Goal: Task Accomplishment & Management: Manage account settings

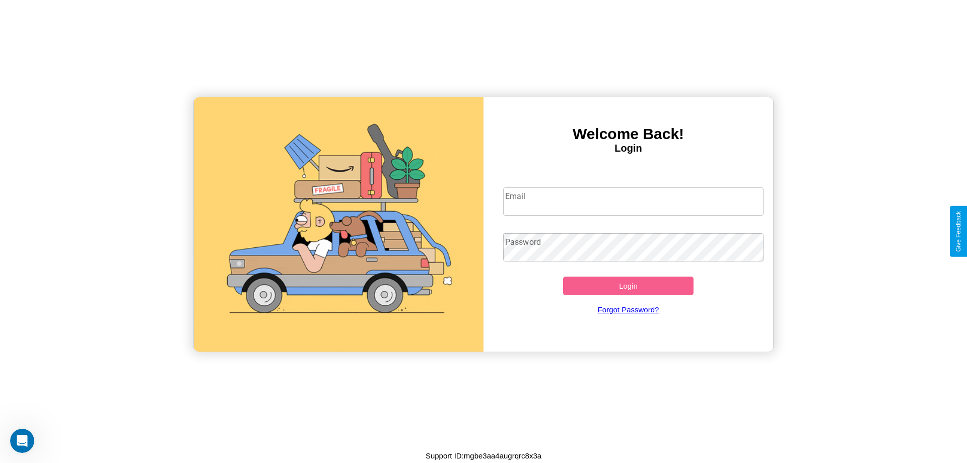
click at [633, 201] on input "Email" at bounding box center [633, 201] width 261 height 28
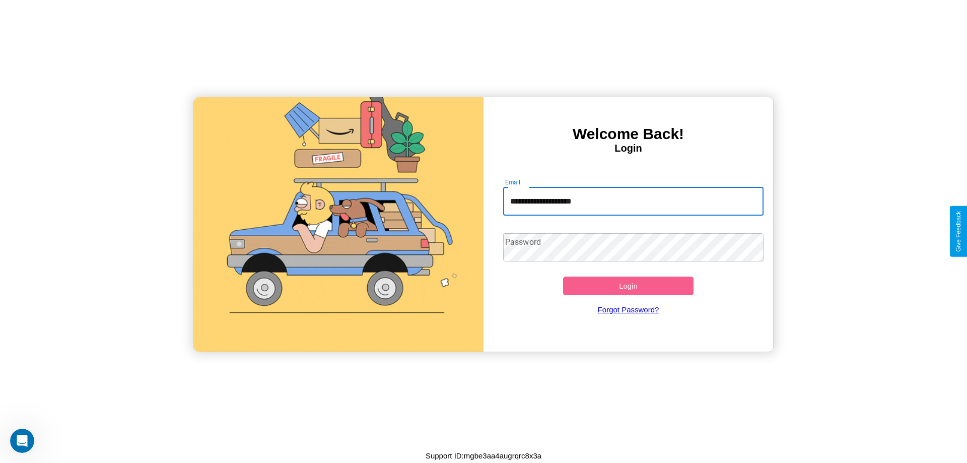
type input "**********"
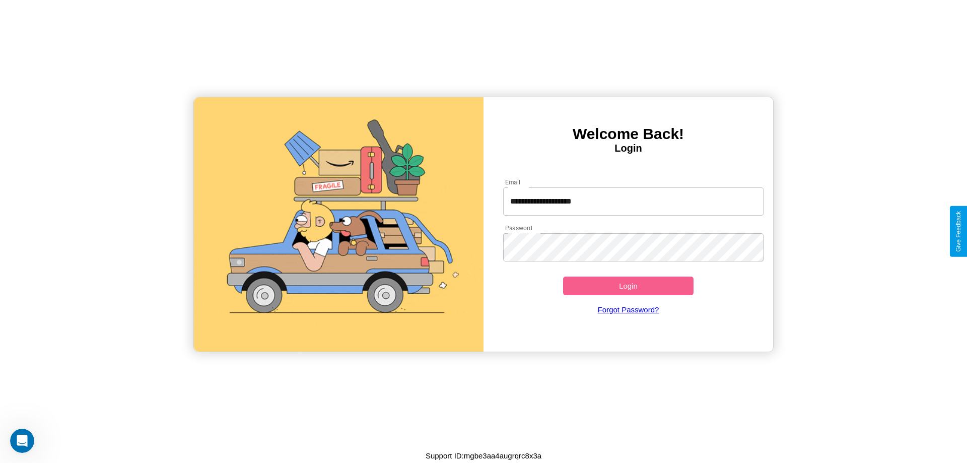
click at [628, 286] on button "Login" at bounding box center [628, 286] width 130 height 19
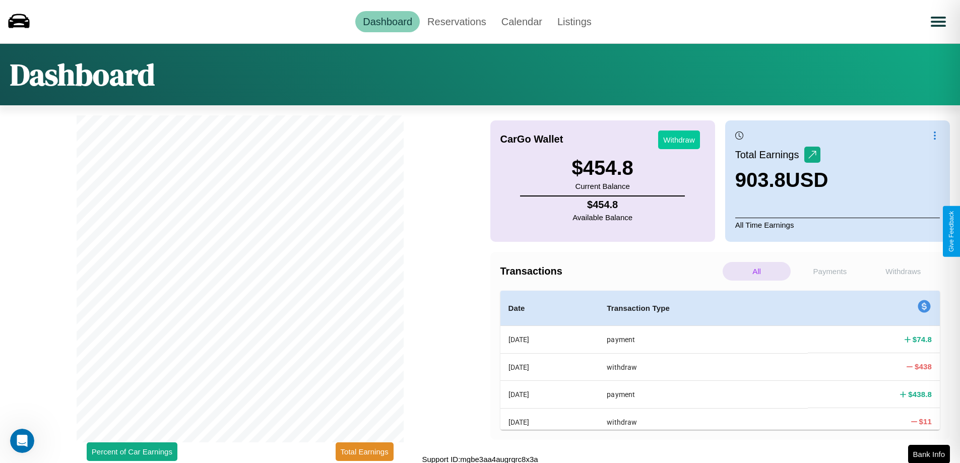
click at [679, 140] on button "Withdraw" at bounding box center [679, 139] width 42 height 19
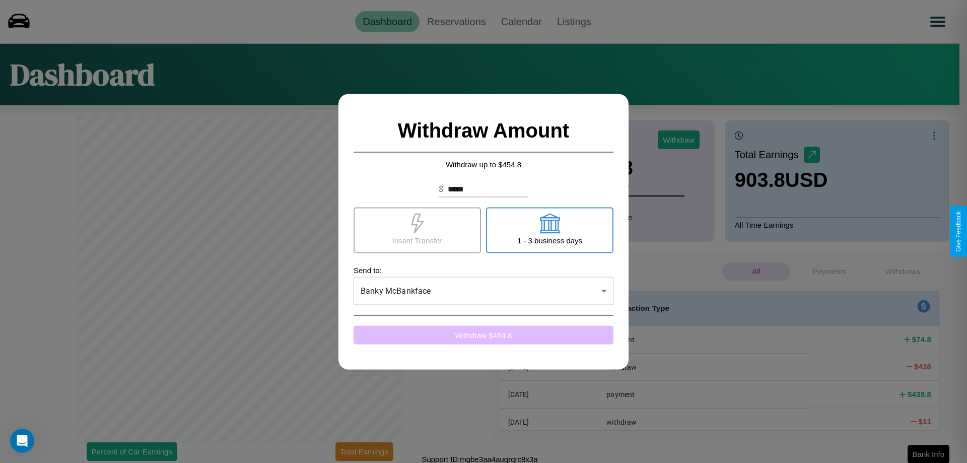
click at [484, 335] on button "Withdraw $ 454.8" at bounding box center [484, 334] width 260 height 19
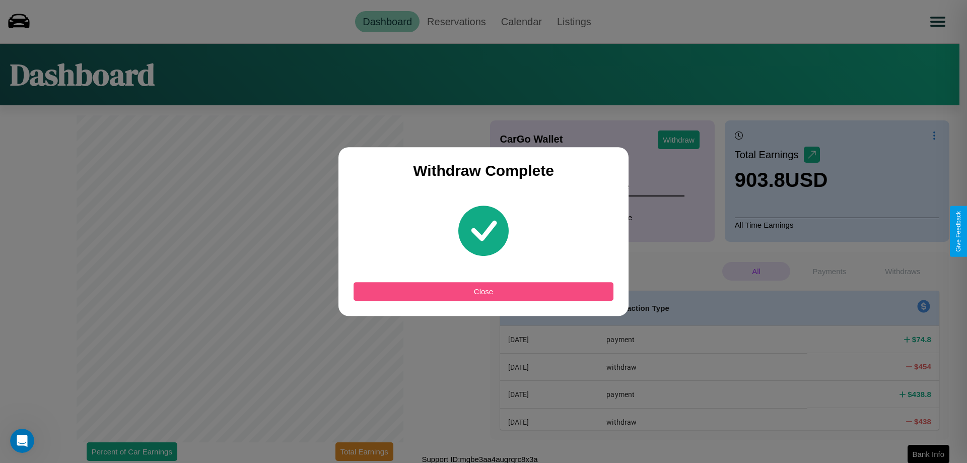
click at [484, 291] on button "Close" at bounding box center [484, 291] width 260 height 19
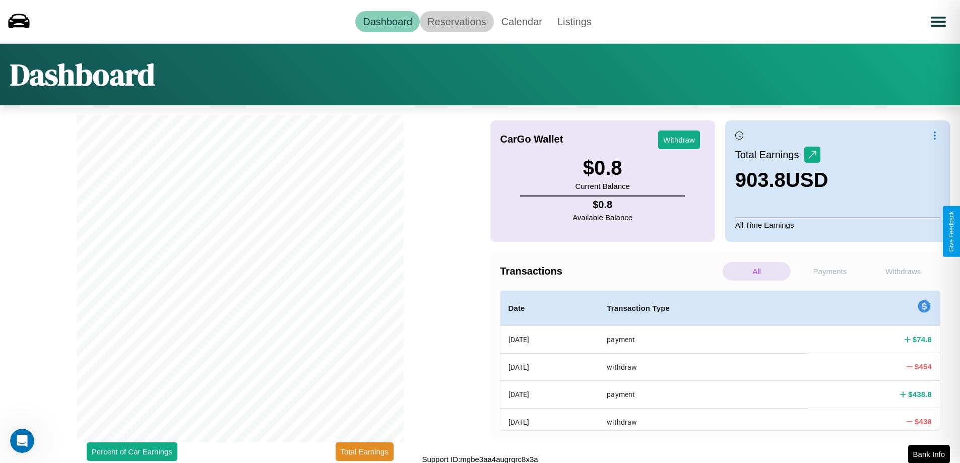
click at [456, 21] on link "Reservations" at bounding box center [457, 21] width 74 height 21
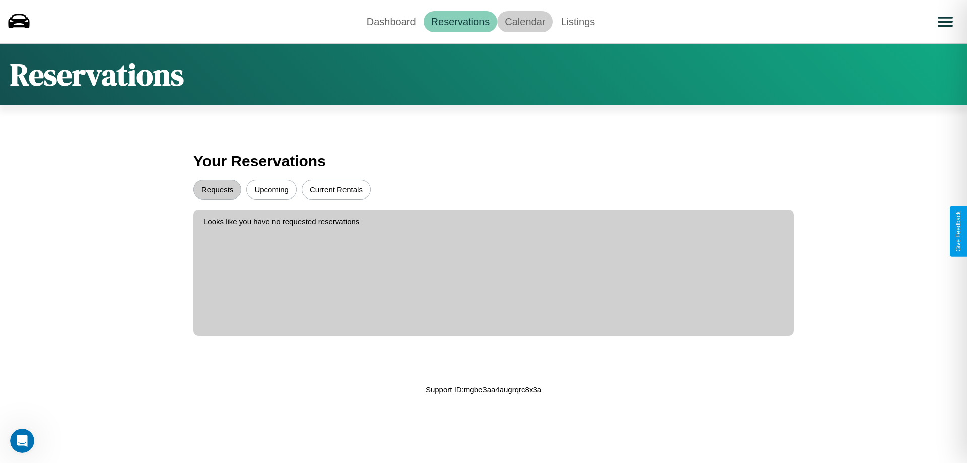
click at [525, 21] on link "Calendar" at bounding box center [525, 21] width 56 height 21
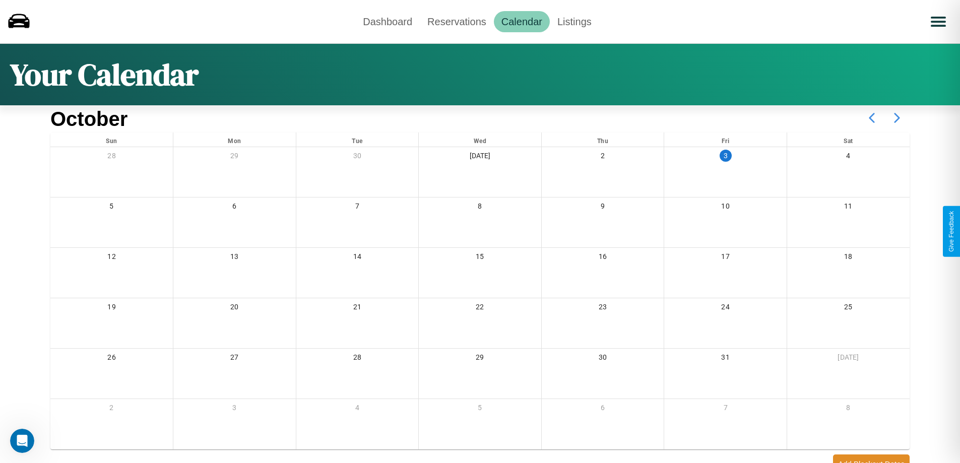
click at [897, 118] on icon at bounding box center [896, 117] width 25 height 25
